Goal: Information Seeking & Learning: Learn about a topic

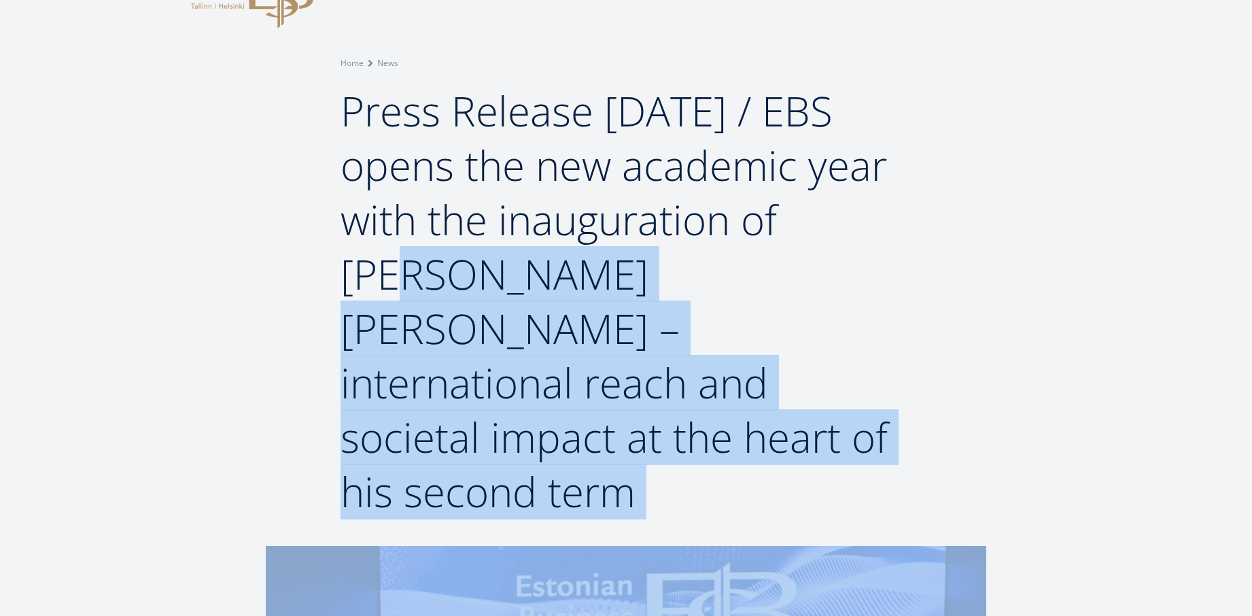
scroll to position [59, 0]
click at [999, 451] on div "Breadcrumb Home News Press Release [DATE] / EBS opens the new academic year wit…" at bounding box center [626, 243] width 1252 height 605
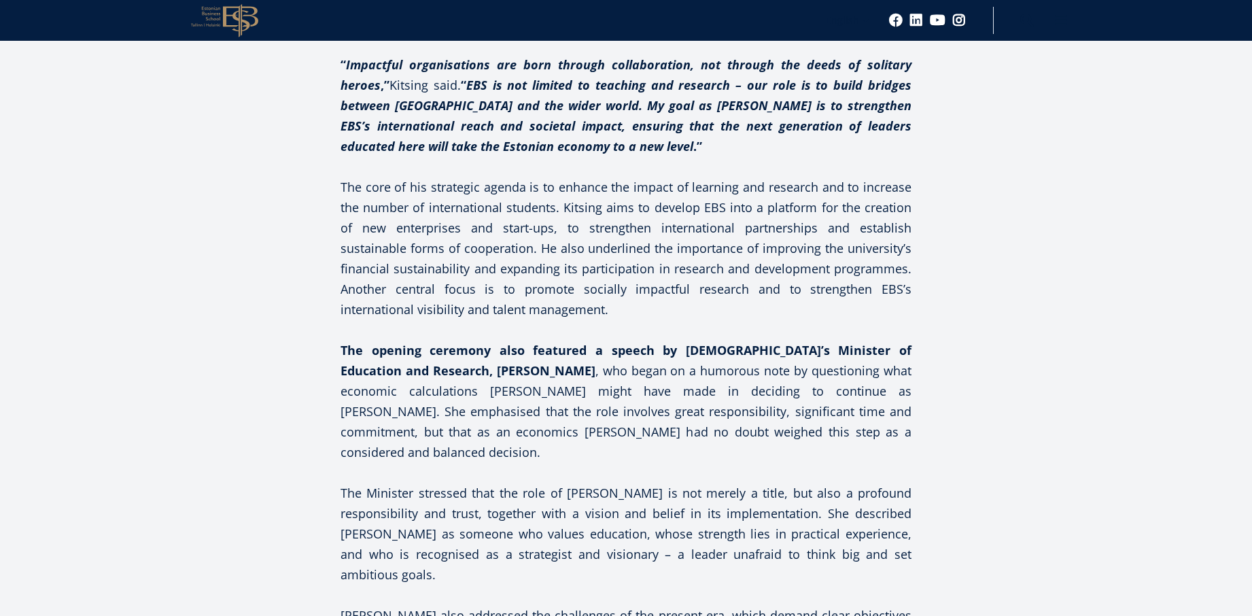
scroll to position [1204, 0]
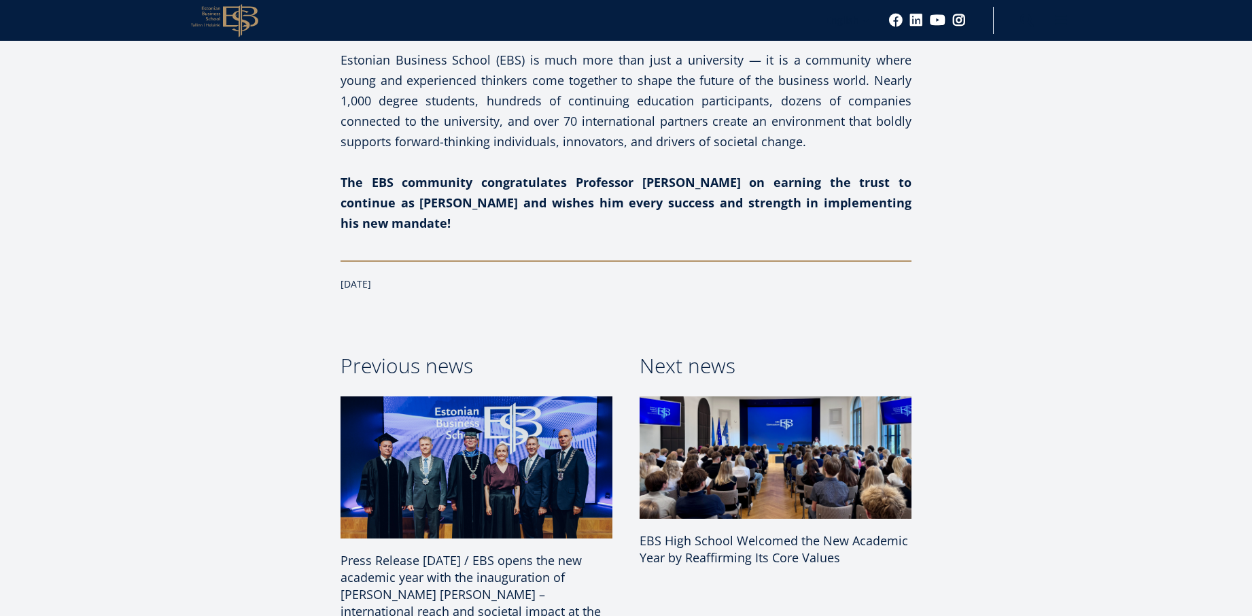
scroll to position [1764, 0]
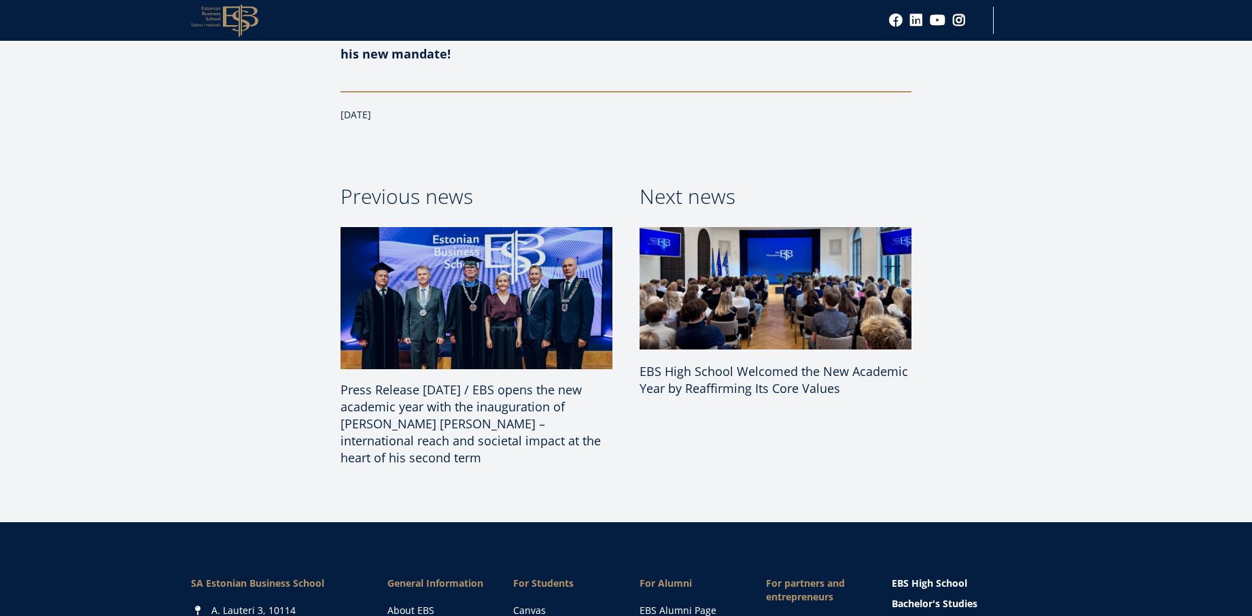
click at [465, 381] on h3 "Press Release [DATE] / EBS opens the new academic year with the inauguration of…" at bounding box center [476, 423] width 272 height 85
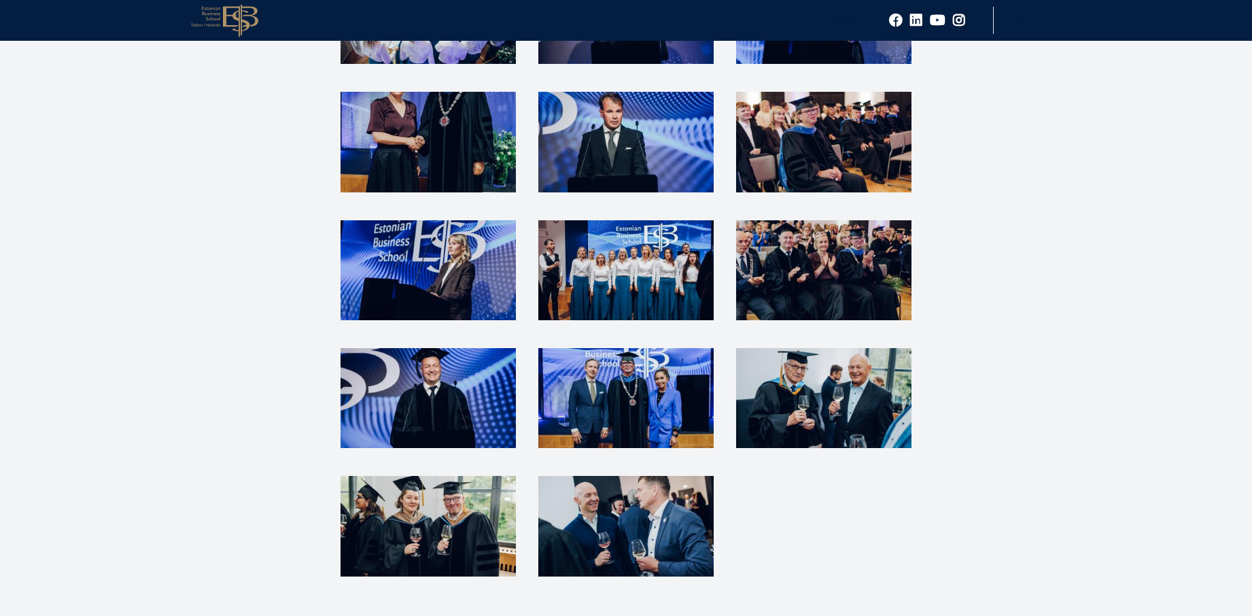
scroll to position [3137, 0]
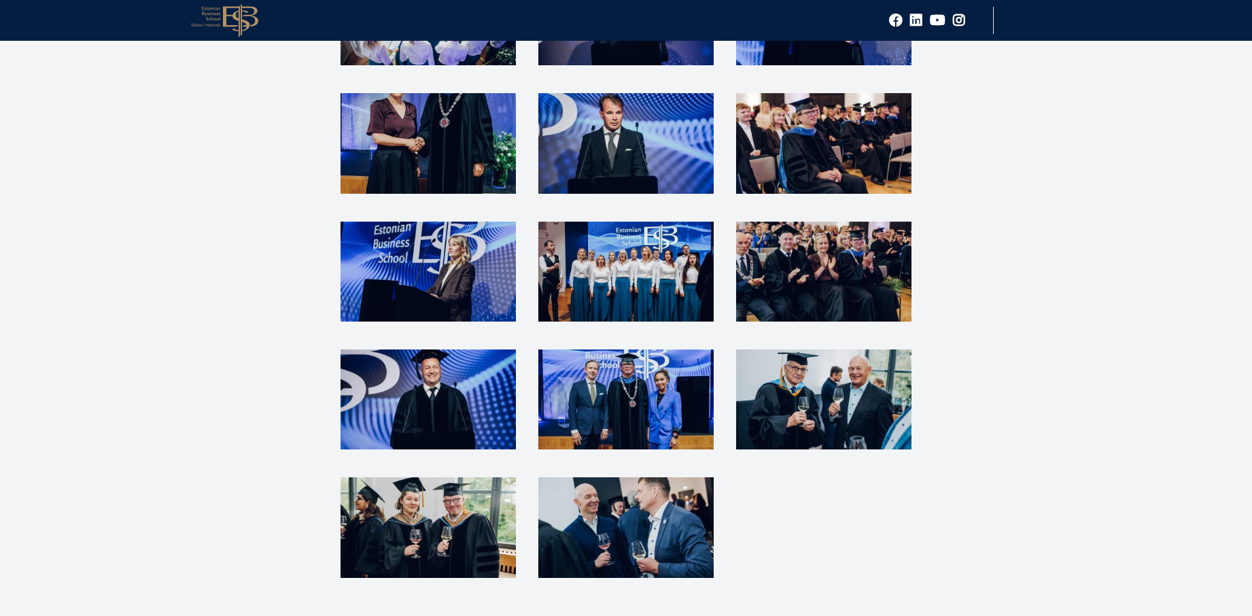
click at [417, 477] on img at bounding box center [427, 527] width 175 height 100
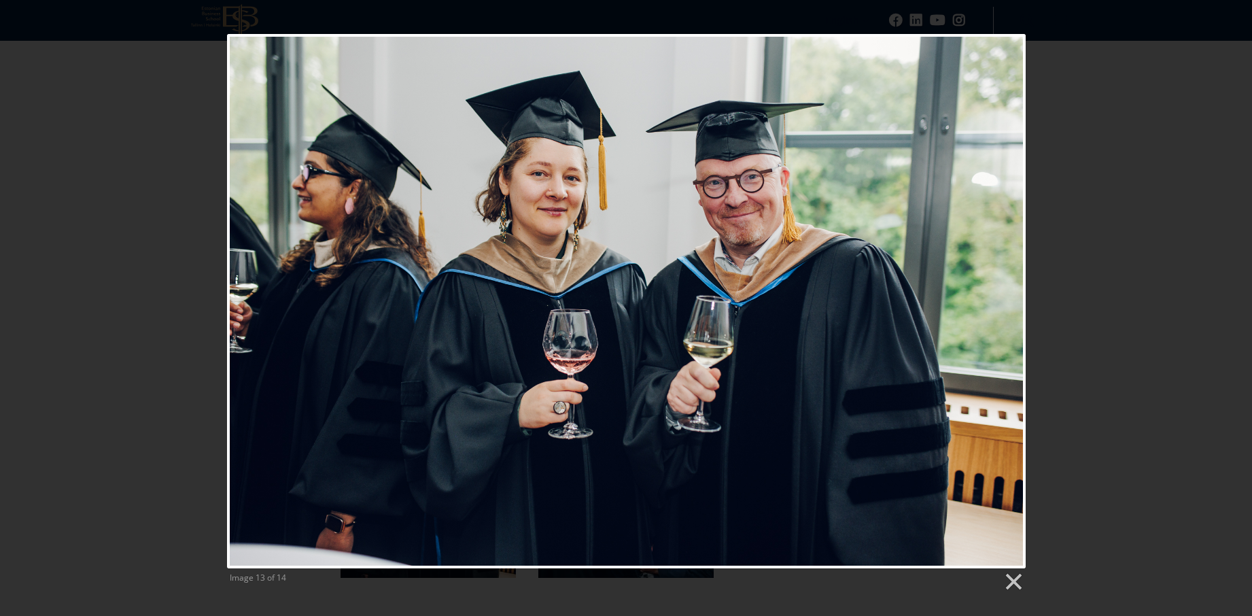
click at [1038, 351] on div "Image 13 of 14" at bounding box center [626, 313] width 1252 height 558
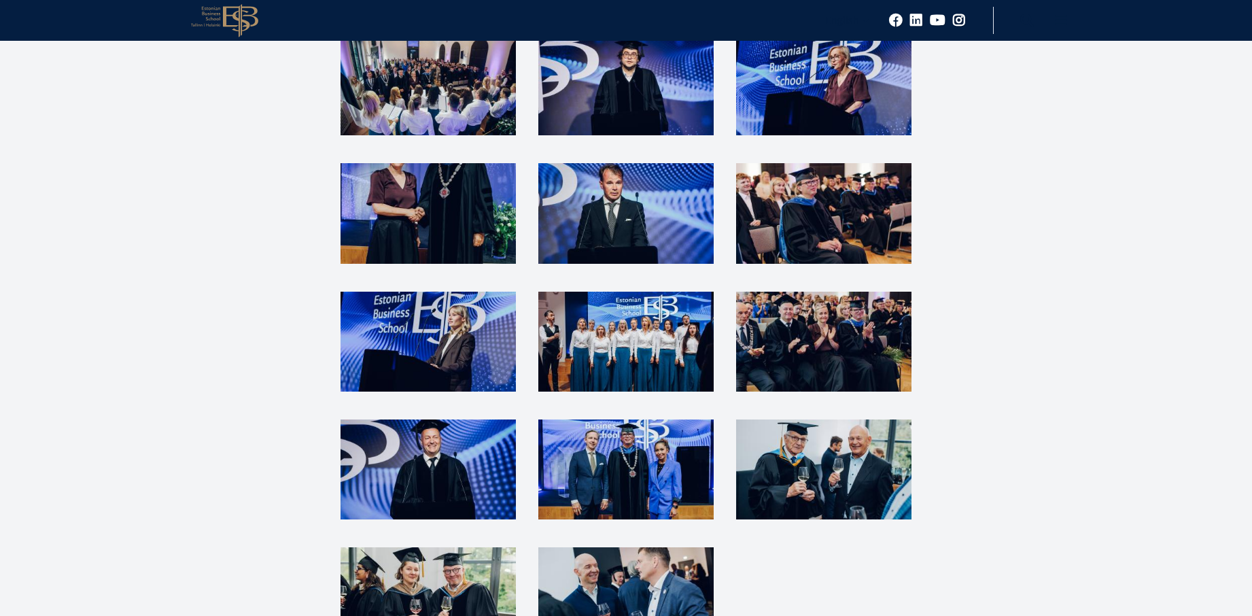
scroll to position [3065, 0]
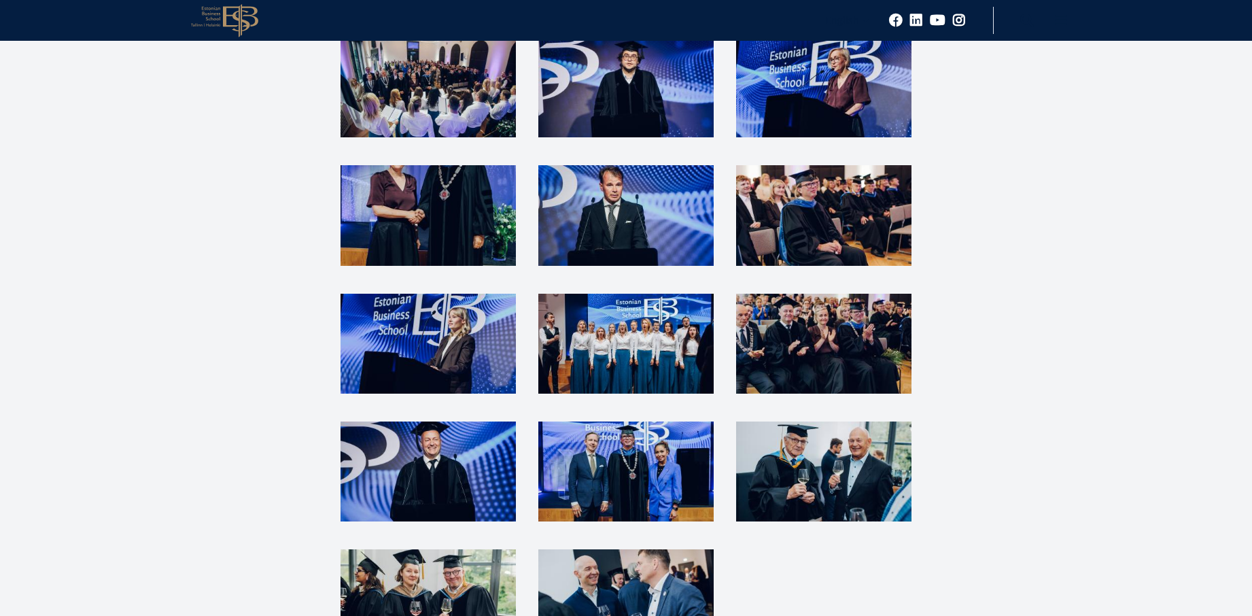
click at [874, 421] on img at bounding box center [823, 471] width 175 height 100
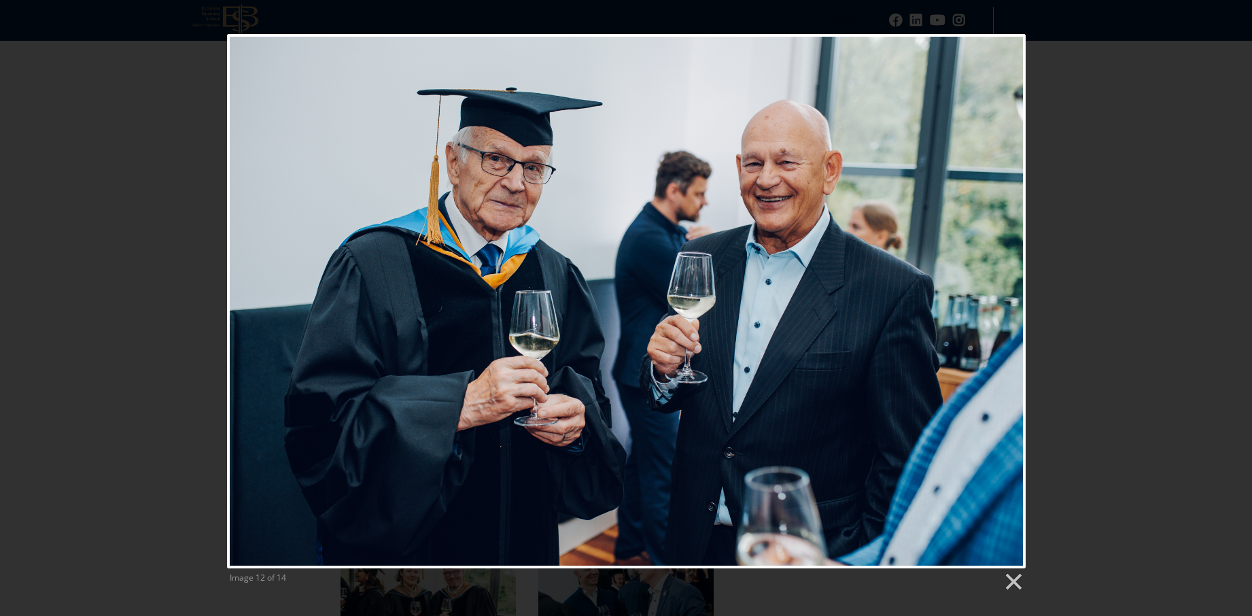
click at [1072, 251] on div "Image 12 of 14" at bounding box center [626, 313] width 1252 height 558
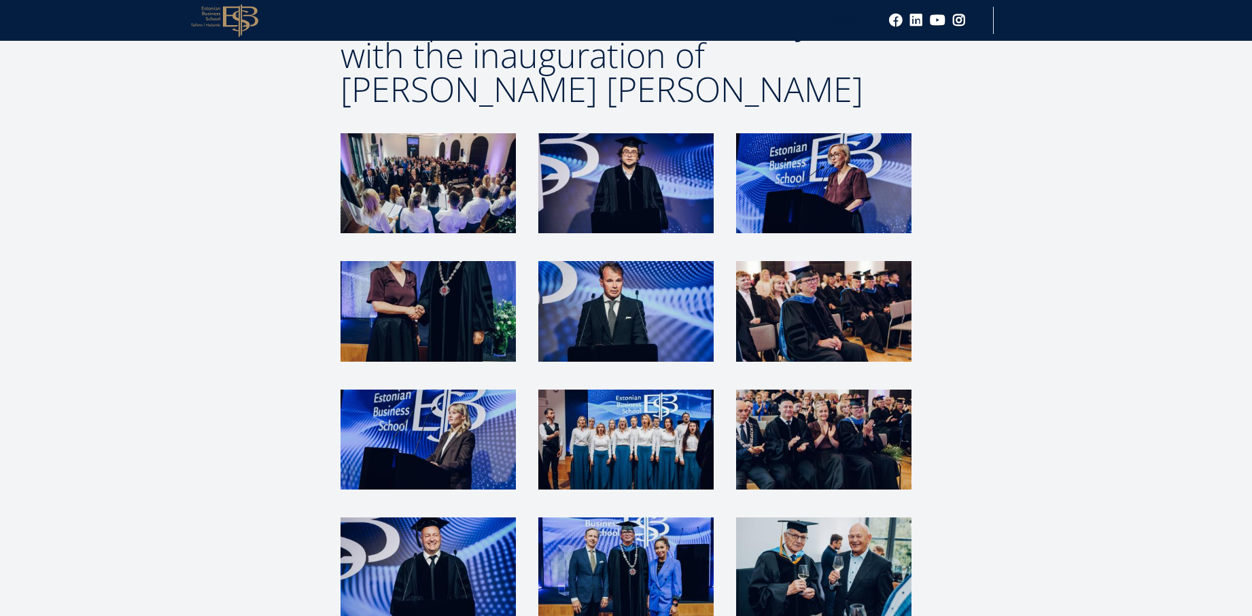
scroll to position [2964, 0]
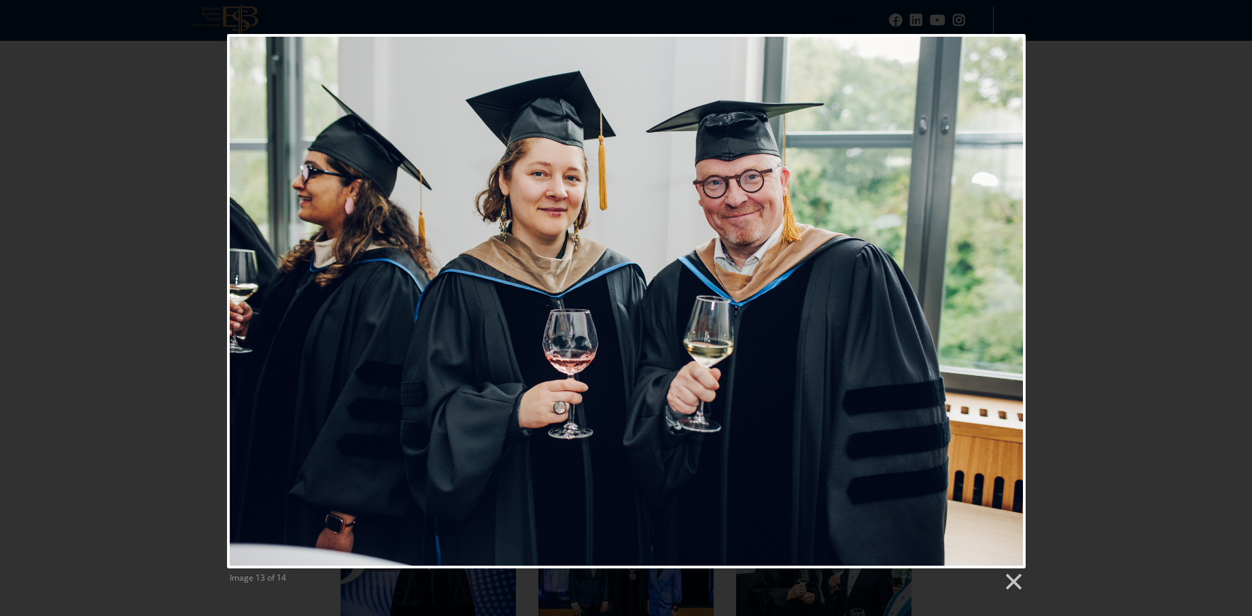
click at [190, 409] on div "Image 13 of 14" at bounding box center [626, 313] width 1252 height 558
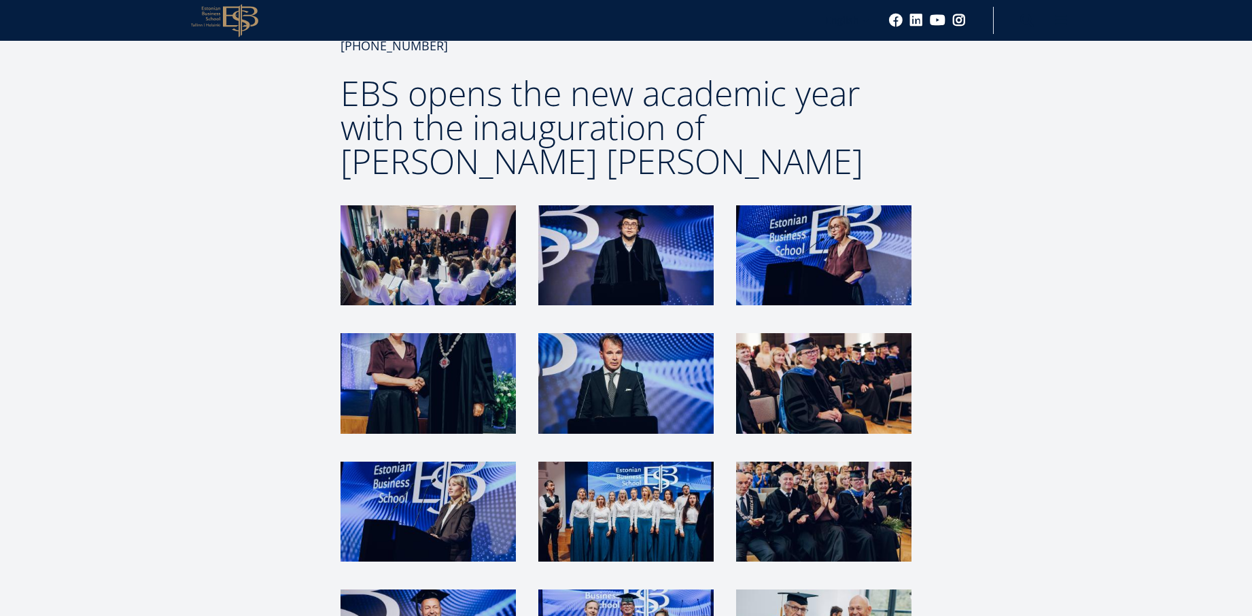
scroll to position [2895, 0]
